Goal: Information Seeking & Learning: Learn about a topic

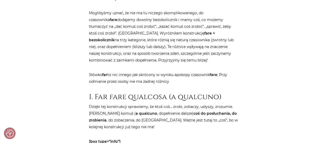
scroll to position [332, 0]
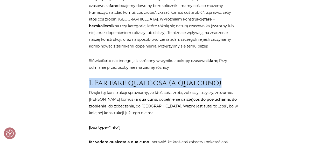
drag, startPoint x: 219, startPoint y: 83, endPoint x: 85, endPoint y: 74, distance: 134.9
copy h2 "1. Far fare qualcosa (a qualcuno)"
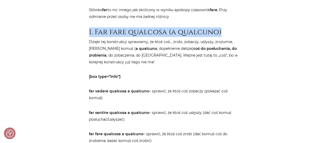
scroll to position [384, 0]
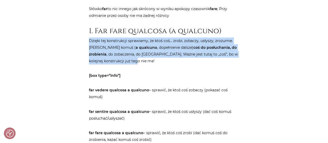
drag, startPoint x: 131, startPoint y: 59, endPoint x: 88, endPoint y: 41, distance: 45.9
copy p "Dzięki tej konstrukcji sprawiamy, że ktoś coś… zrobi, zobaczy, usłyszy, zrozumi…"
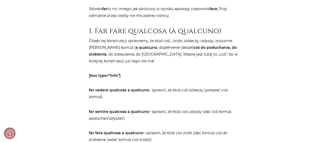
click at [139, 98] on p "far vedere qualcosa a qualcuno – sprawić, że ktoś coś zobaczy (pokazać coś komu…" at bounding box center [164, 93] width 150 height 13
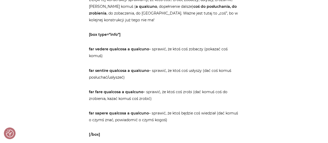
scroll to position [425, 0]
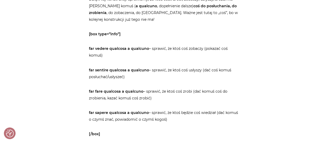
drag, startPoint x: 88, startPoint y: 47, endPoint x: 172, endPoint y: 118, distance: 110.6
copy article "far vedere qualcosa a qualcuno – sprawić, że ktoś coś zobaczy (pokazać coś komu…"
click at [189, 98] on p "far fare qualcosa a qualcuno – sprawić, że ktoś coś zrobi (dać komuś coś do zro…" at bounding box center [164, 94] width 150 height 13
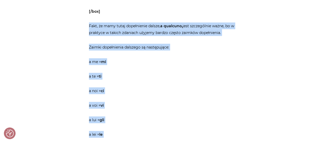
scroll to position [633, 0]
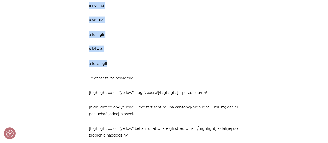
drag, startPoint x: 87, startPoint y: 66, endPoint x: 140, endPoint y: 61, distance: 53.1
copy article "Fakt, że mamy tutaj dopełnienie dalsze, a qualcuno, jest szczególnie ważne, bo …"
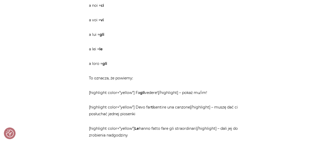
click at [129, 79] on p "To oznacza, że powiemy:" at bounding box center [164, 78] width 150 height 7
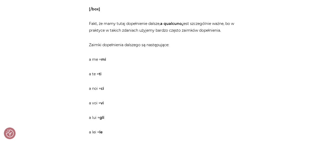
scroll to position [539, 0]
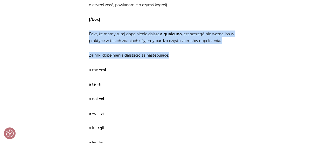
drag, startPoint x: 178, startPoint y: 56, endPoint x: 85, endPoint y: 30, distance: 97.0
copy article "Fakt, że mamy tutaj dopełnienie dalsze, a qualcuno, jest szczególnie ważne, bo …"
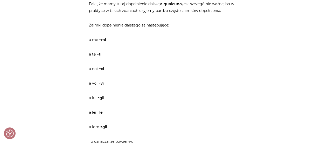
scroll to position [591, 0]
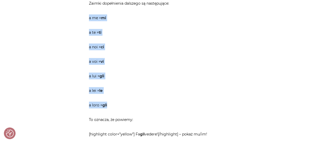
drag, startPoint x: 87, startPoint y: 17, endPoint x: 110, endPoint y: 105, distance: 90.4
copy article "a me = mi a te = ti a noi = ci a voi = vi a lui = gli a lei = le a loro = gli"
click at [218, 78] on p "a lui = gli" at bounding box center [164, 76] width 150 height 7
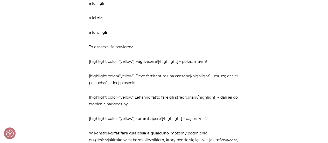
scroll to position [674, 0]
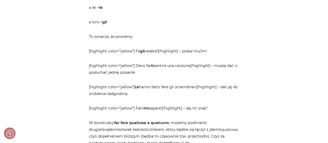
drag, startPoint x: 214, startPoint y: 108, endPoint x: 86, endPoint y: 46, distance: 141.8
copy article "[highlight color=”yellow”] Fa gli vedere![/highlight] – pokaż mu/im! [highlight…"
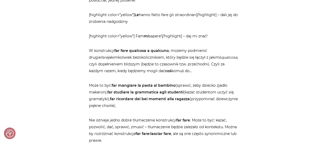
scroll to position [747, 0]
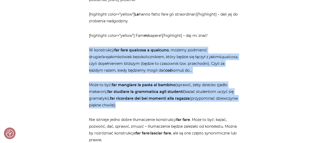
drag, startPoint x: 88, startPoint y: 51, endPoint x: 131, endPoint y: 107, distance: 71.0
copy article "W konstrukcji far fare qualcosa a qualcuno , możemy podmienić drugie fare jakim…"
click at [186, 93] on p "Może to być: far mangiare la pasta al bambino (sprawić, żeby dziecko zjadło [PE…" at bounding box center [164, 94] width 150 height 27
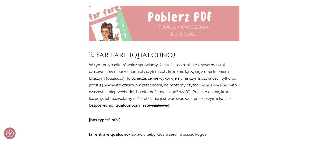
scroll to position [902, 0]
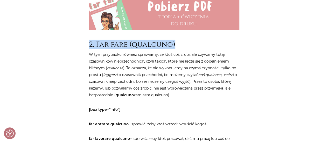
drag, startPoint x: 170, startPoint y: 46, endPoint x: 87, endPoint y: 41, distance: 83.1
click at [87, 41] on div "Strona główna / Blog / Jak to powiedzieć? / Typowo włoskie konstrukcje, o który…" at bounding box center [164, 92] width 156 height 1862
copy h2 "2. Far fare (qualcuno)"
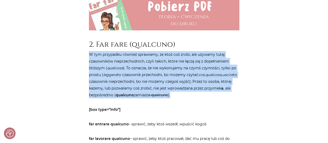
drag, startPoint x: 175, startPoint y: 94, endPoint x: 87, endPoint y: 55, distance: 96.8
click at [87, 55] on div "Strona główna / Blog / Jak to powiedzieć? / Typowo włoskie konstrukcje, o który…" at bounding box center [164, 92] width 156 height 1862
copy p "W tym przypadku również sprawiamy, że ktoś coś zrobi, ale używamy tutaj czasown…"
click at [205, 84] on p "W tym przypadku również sprawiamy, że ktoś coś zrobi, ale używamy tutaj czasown…" at bounding box center [164, 74] width 150 height 47
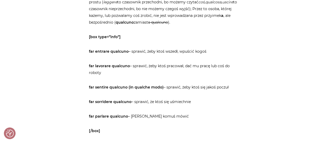
scroll to position [996, 0]
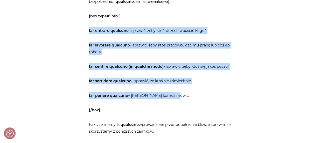
drag, startPoint x: 177, startPoint y: 97, endPoint x: 85, endPoint y: 27, distance: 116.1
click at [85, 27] on div "Strona główna / Blog / Jak to powiedzieć? / Typowo włoskie konstrukcje, o który…" at bounding box center [164, 112] width 311 height 2091
click at [166, 52] on p "far lavorare qualcuno – sprawić, żeby ktoś pracował, dać mu pracę lub coś do ro…" at bounding box center [164, 48] width 150 height 13
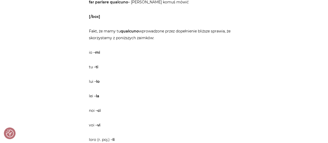
scroll to position [1099, 0]
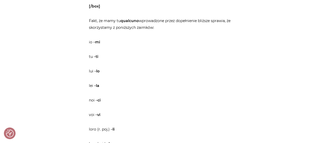
drag, startPoint x: 162, startPoint y: 28, endPoint x: 86, endPoint y: 21, distance: 75.8
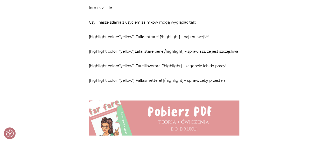
scroll to position [1234, 0]
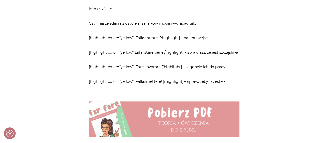
drag, startPoint x: 232, startPoint y: 88, endPoint x: 86, endPoint y: 33, distance: 156.4
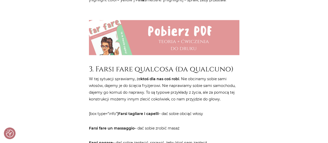
scroll to position [1348, 0]
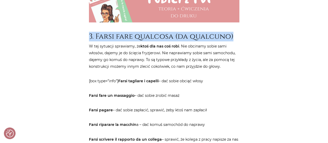
drag, startPoint x: 230, startPoint y: 44, endPoint x: 88, endPoint y: 47, distance: 141.6
click at [89, 41] on h2 "3. Farsi fare qualcosa (da qualcuno)" at bounding box center [164, 36] width 150 height 9
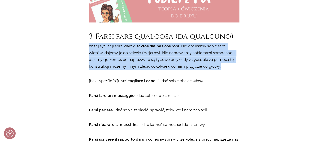
drag, startPoint x: 88, startPoint y: 53, endPoint x: 220, endPoint y: 76, distance: 133.7
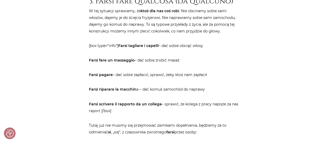
scroll to position [1390, 0]
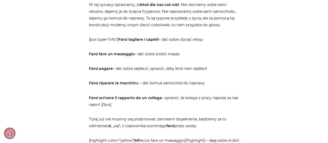
drag, startPoint x: 117, startPoint y: 110, endPoint x: 87, endPoint y: 41, distance: 75.5
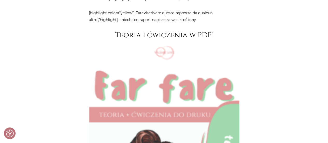
scroll to position [1577, 0]
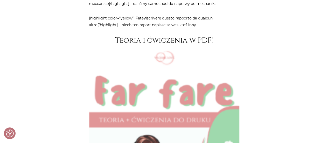
drag, startPoint x: 238, startPoint y: 32, endPoint x: 230, endPoint y: 32, distance: 7.5
click at [237, 28] on p "[highlight color=”yellow”] Fate vi scrivere questo rapporto da qualcun altro[/h…" at bounding box center [164, 21] width 150 height 13
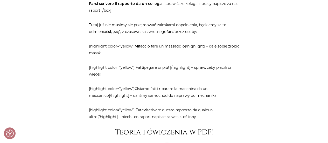
scroll to position [1441, 0]
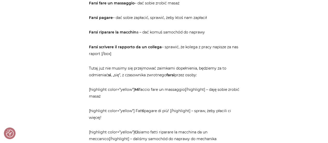
drag, startPoint x: 200, startPoint y: 31, endPoint x: 90, endPoint y: 97, distance: 128.3
copy article "highlight color=”yellow”] Mi faccio fare un massaggio[/highlight] – daję sobie …"
